Goal: Task Accomplishment & Management: Complete application form

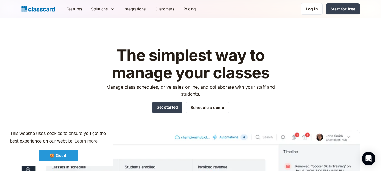
click at [66, 159] on link "🍪 Got it!" at bounding box center [58, 155] width 39 height 11
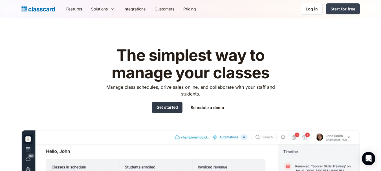
click at [170, 108] on link "Get started" at bounding box center [167, 108] width 30 height 12
click at [318, 6] on div "Log in" at bounding box center [311, 9] width 12 height 6
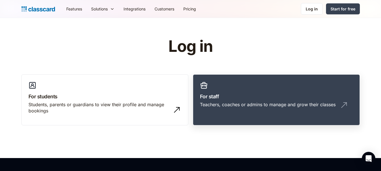
click at [279, 102] on div "Teachers, coaches or admins to manage and grow their classes" at bounding box center [268, 104] width 136 height 6
